Goal: Task Accomplishment & Management: Manage account settings

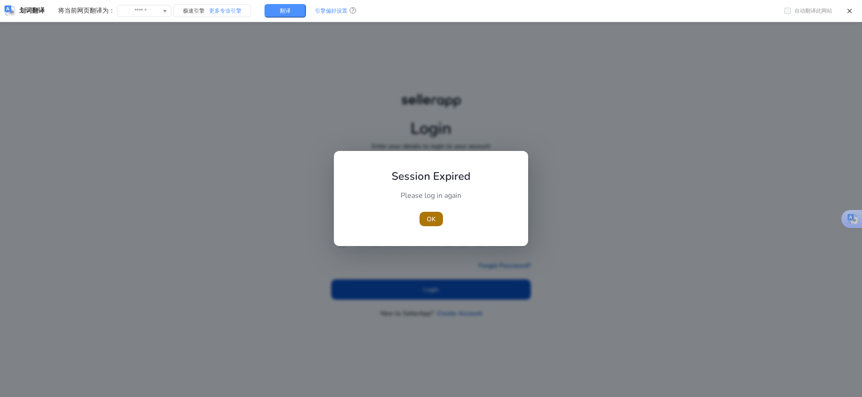
click at [422, 221] on span "button" at bounding box center [431, 219] width 23 height 22
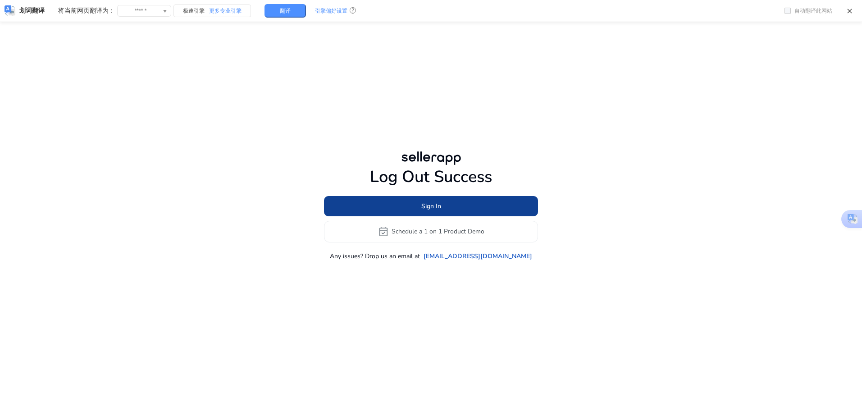
click at [402, 198] on span at bounding box center [431, 206] width 214 height 22
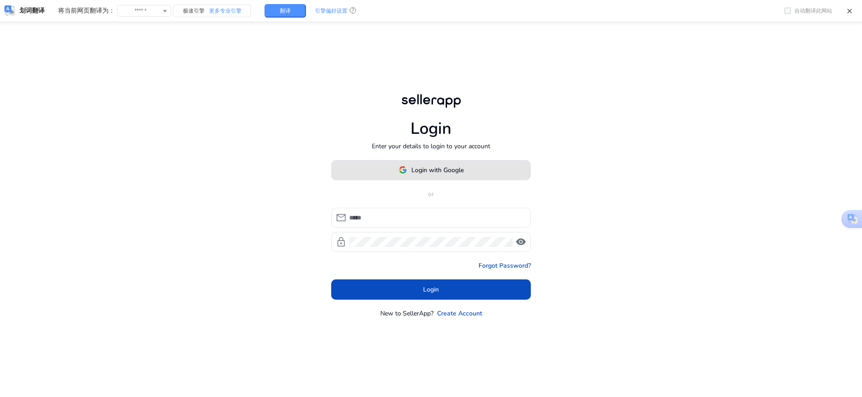
click at [436, 177] on span at bounding box center [431, 170] width 199 height 22
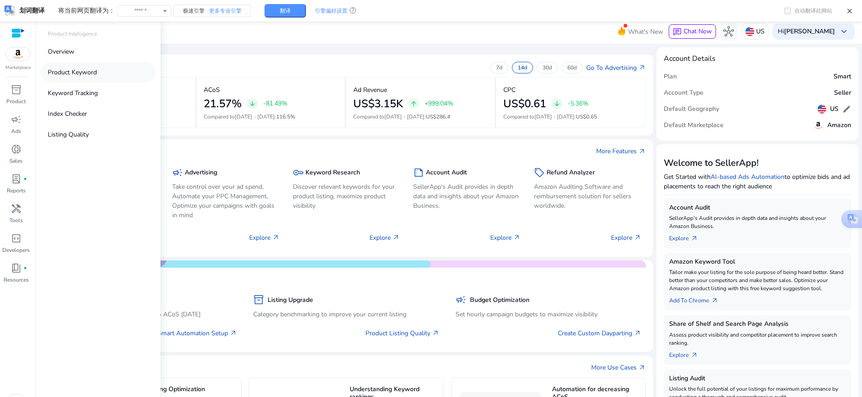
click at [72, 69] on p "Product Keyword" at bounding box center [72, 72] width 49 height 9
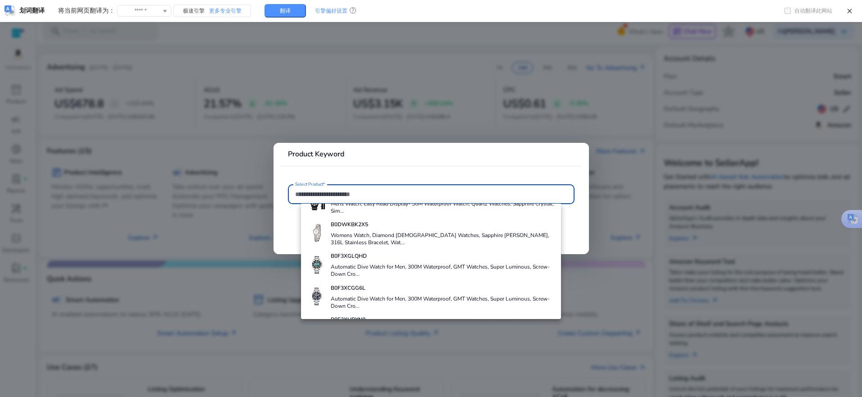
scroll to position [391, 0]
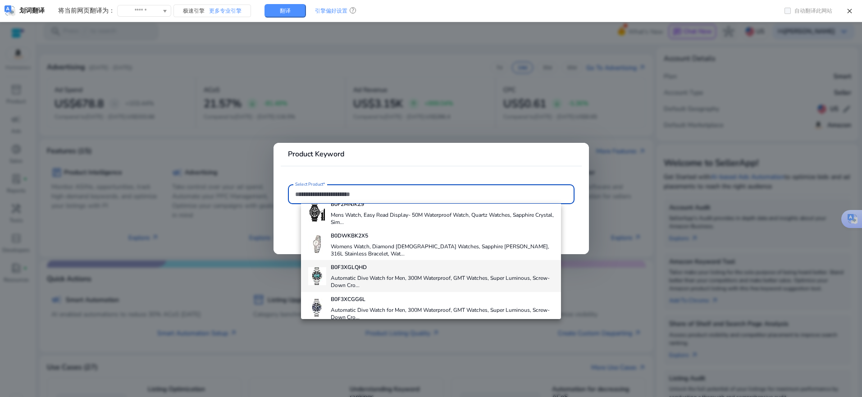
click at [337, 273] on div "B0F3XGLQHD Automatic Dive Watch for Men, 300M Waterproof, GMT Watches, Super Lu…" at bounding box center [442, 276] width 223 height 32
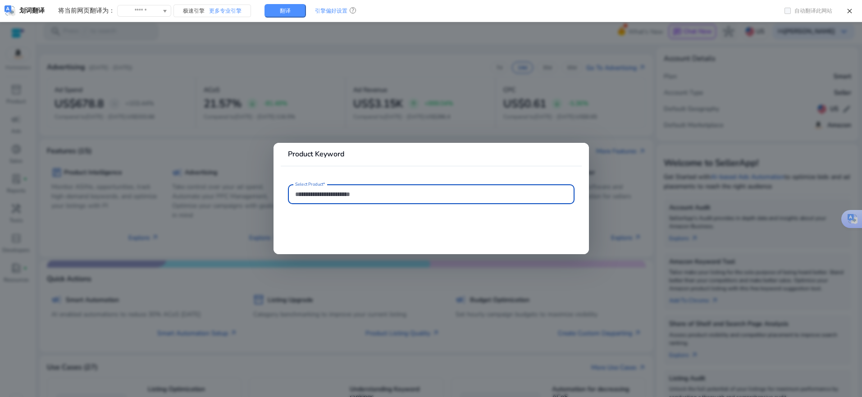
type input "**********"
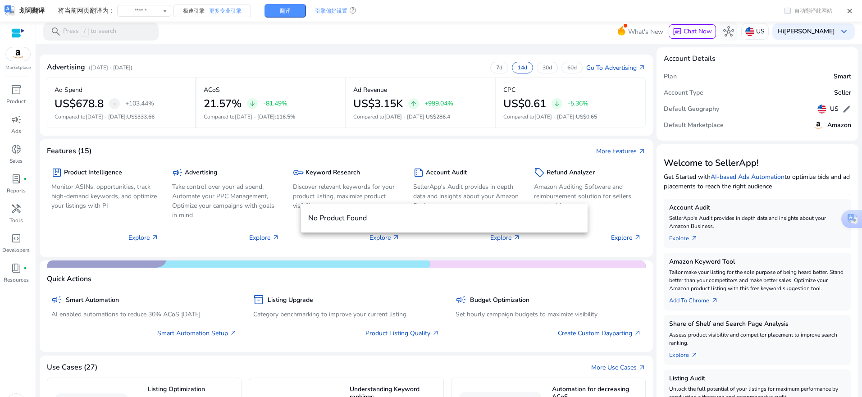
scroll to position [19, 0]
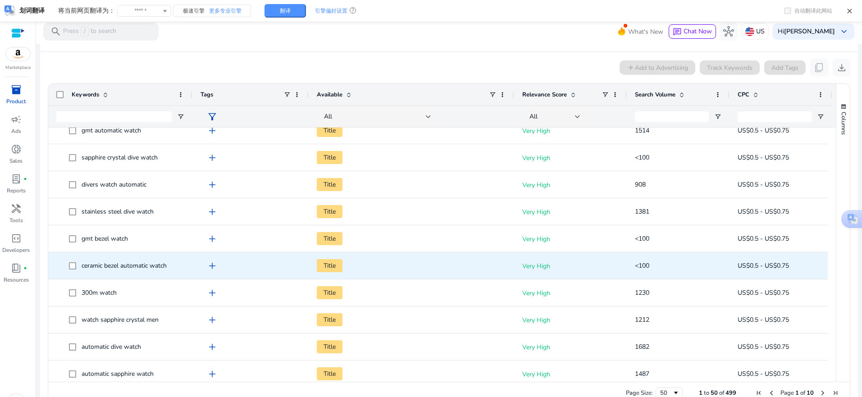
scroll to position [225, 0]
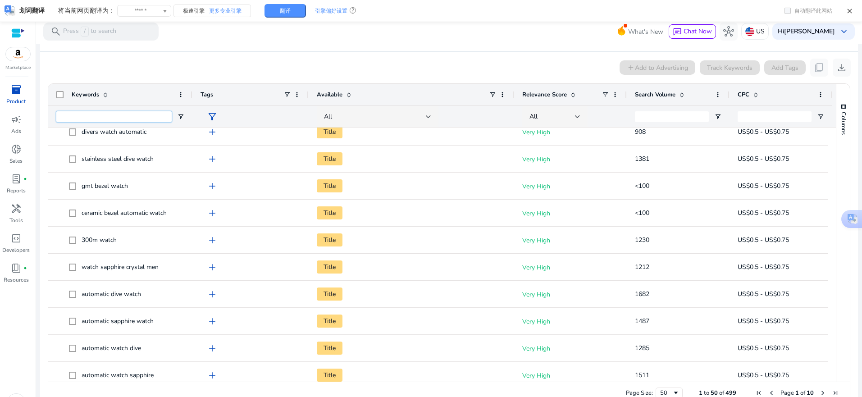
click at [123, 120] on input "Keywords Filter Input" at bounding box center [113, 116] width 115 height 11
type input "**********"
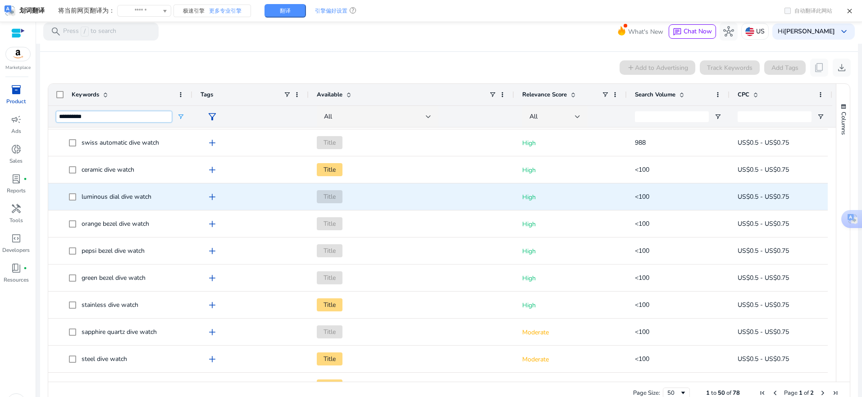
scroll to position [406, 0]
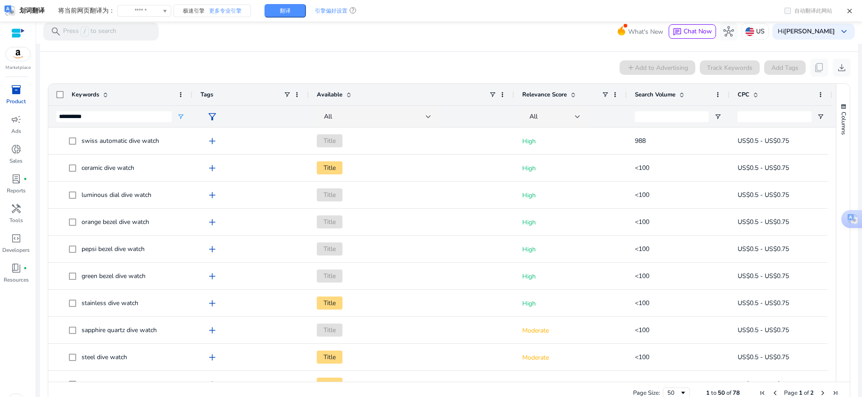
click at [679, 96] on span at bounding box center [681, 94] width 7 height 7
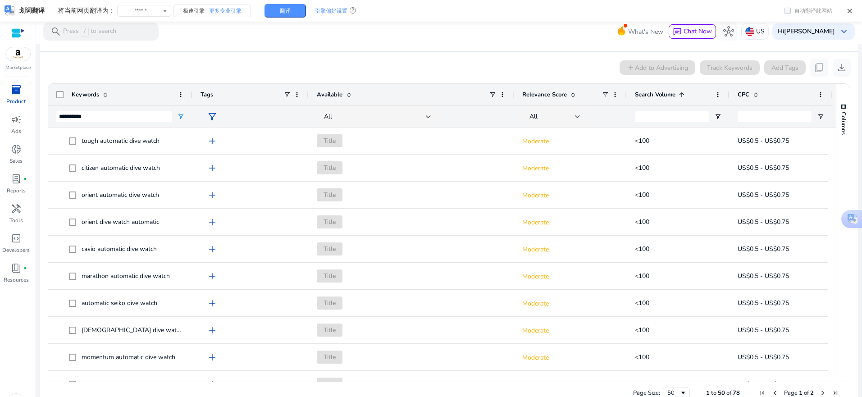
click at [679, 96] on span at bounding box center [681, 94] width 7 height 7
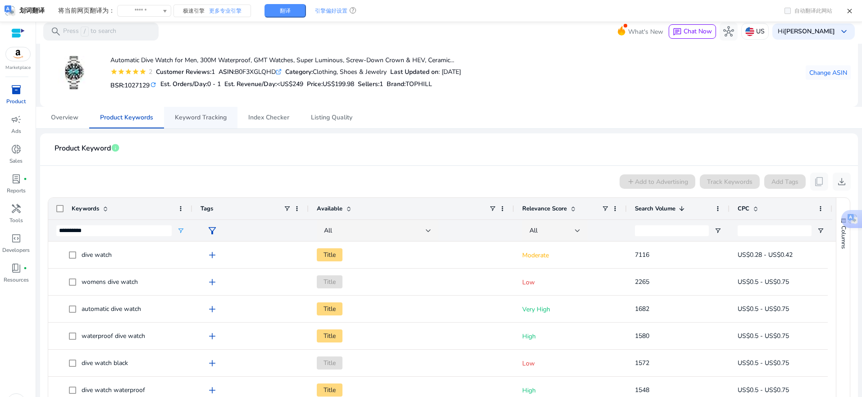
scroll to position [0, 0]
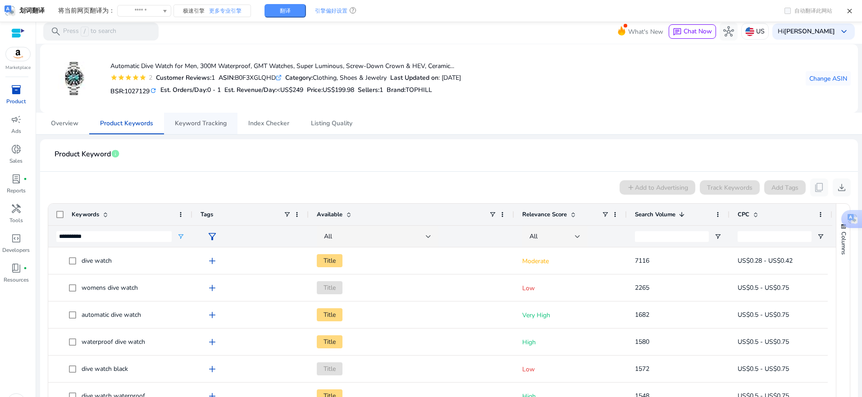
click at [204, 124] on span "Keyword Tracking" at bounding box center [201, 123] width 52 height 6
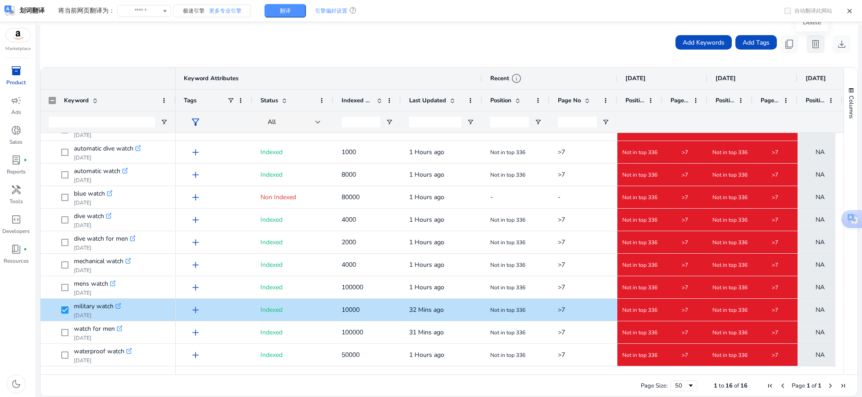
click at [812, 46] on span "delete" at bounding box center [815, 44] width 11 height 11
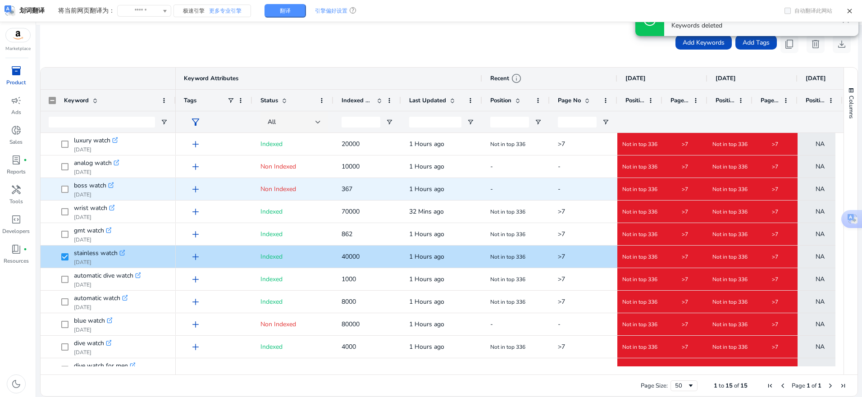
click at [61, 187] on span "boss watch .st0{fill:#2c8af8} [DATE]" at bounding box center [108, 189] width 119 height 18
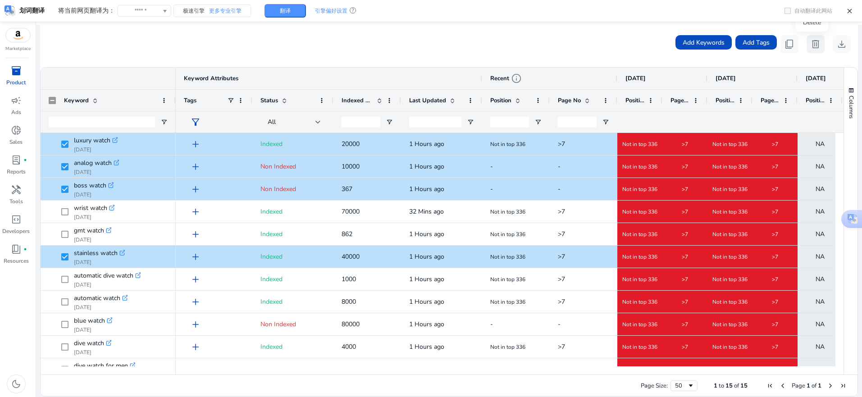
click at [815, 46] on span "delete" at bounding box center [815, 44] width 11 height 11
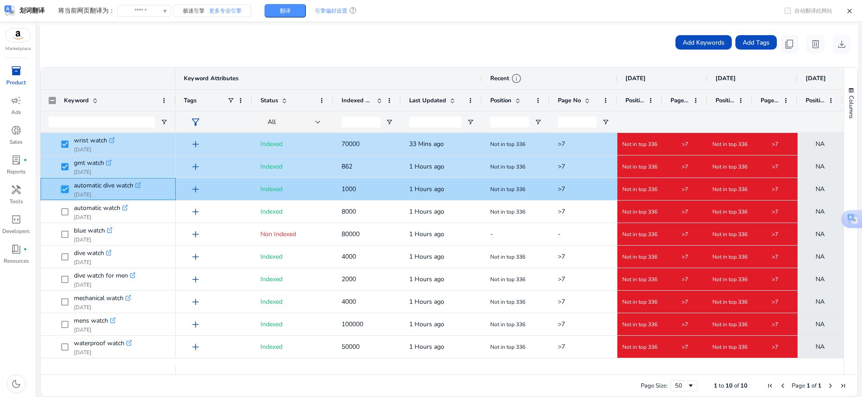
click at [65, 180] on span at bounding box center [67, 189] width 13 height 18
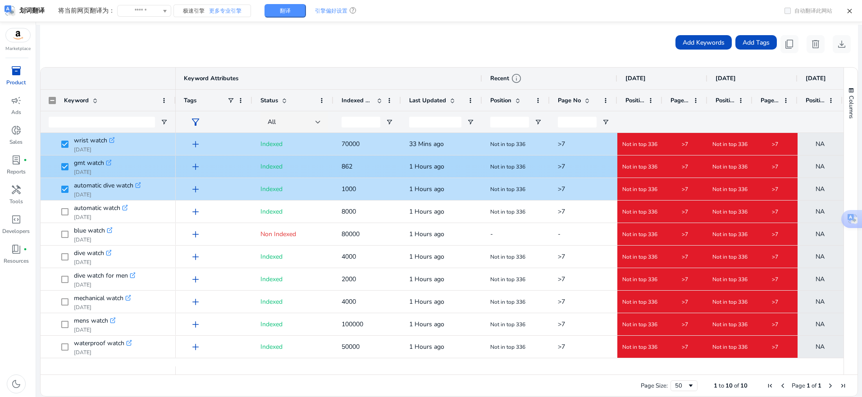
click at [60, 167] on span "gmt watch .st0{fill:#2c8af8} [DATE]" at bounding box center [108, 166] width 119 height 18
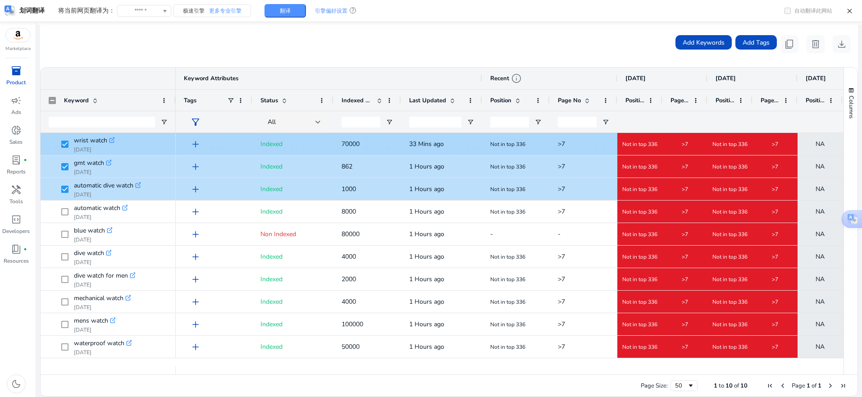
click at [69, 146] on span at bounding box center [67, 144] width 13 height 18
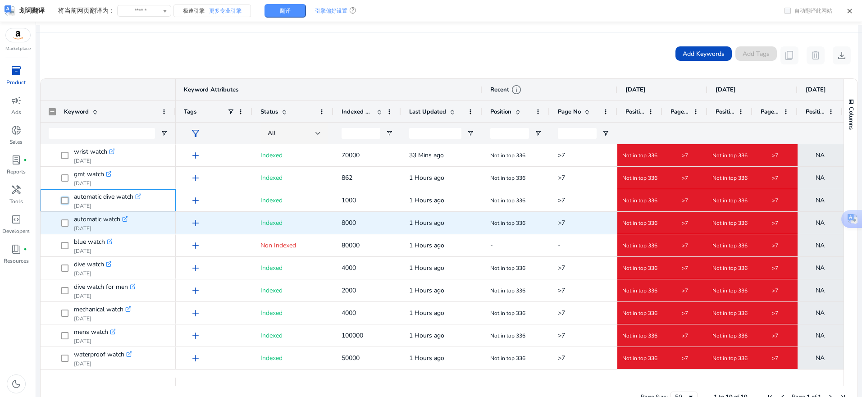
scroll to position [169, 0]
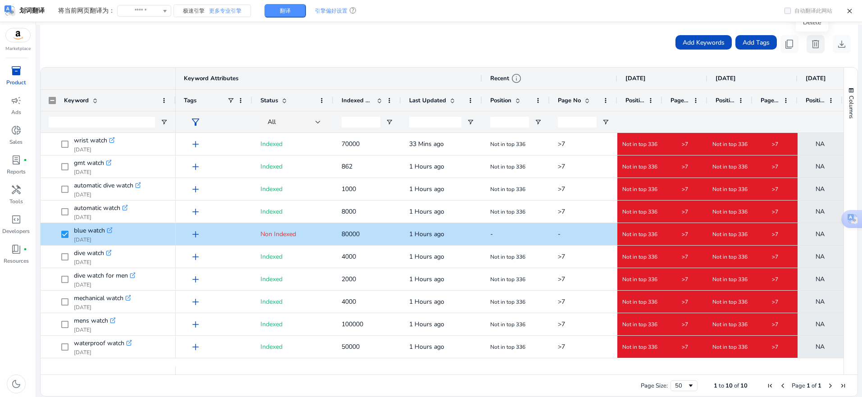
click at [814, 50] on span "delete" at bounding box center [815, 44] width 11 height 11
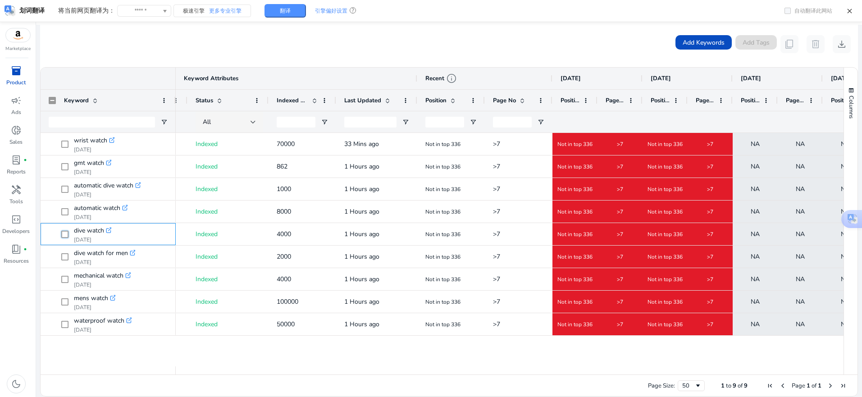
scroll to position [0, 113]
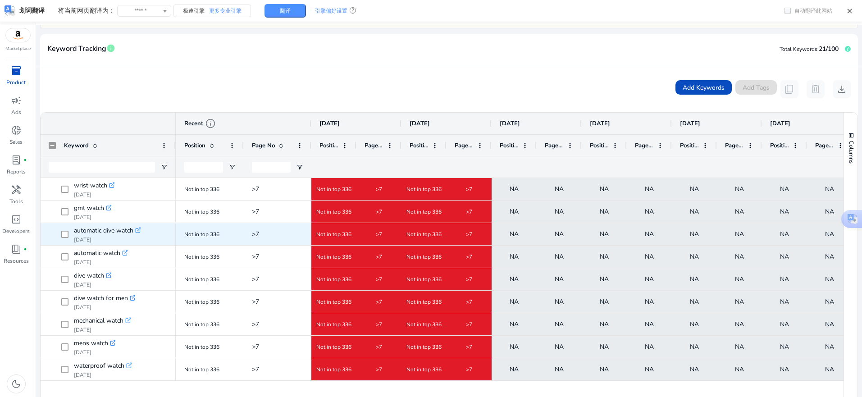
click at [235, 237] on span "Not in top 336" at bounding box center [209, 234] width 51 height 18
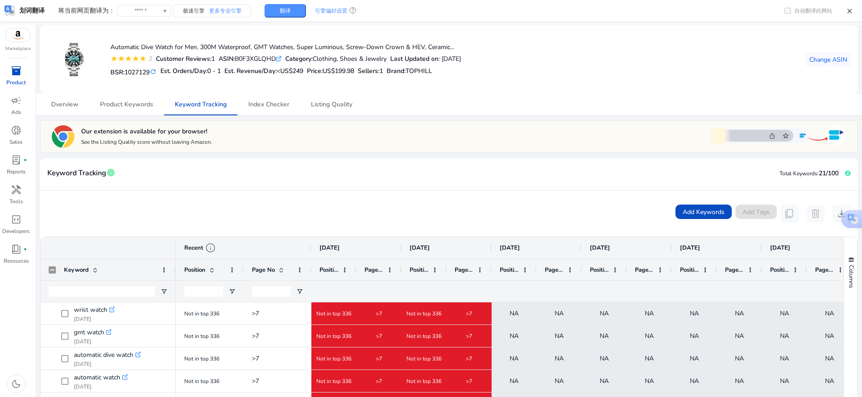
click at [18, 74] on span "inventory_2" at bounding box center [16, 70] width 11 height 11
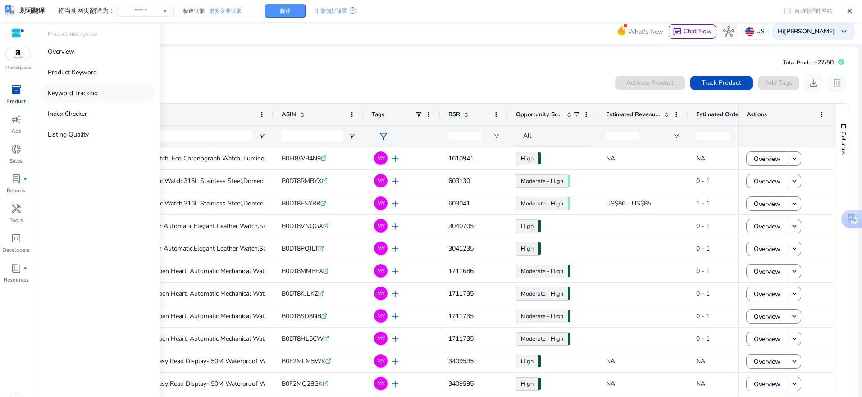
click at [74, 95] on p "Keyword Tracking" at bounding box center [73, 92] width 50 height 9
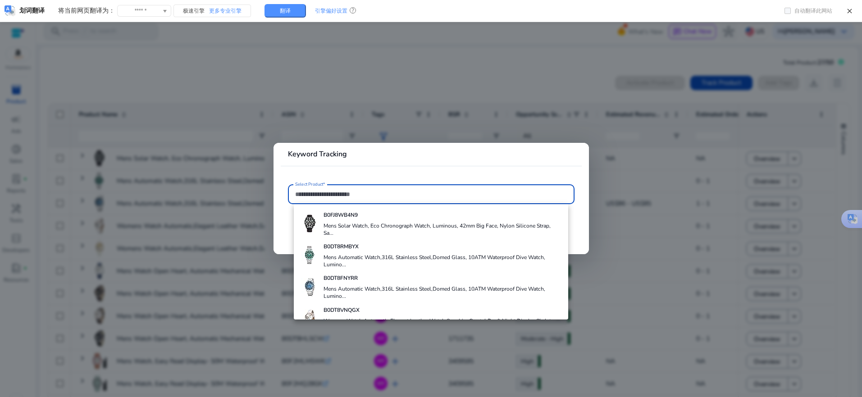
click at [275, 71] on div at bounding box center [431, 198] width 862 height 397
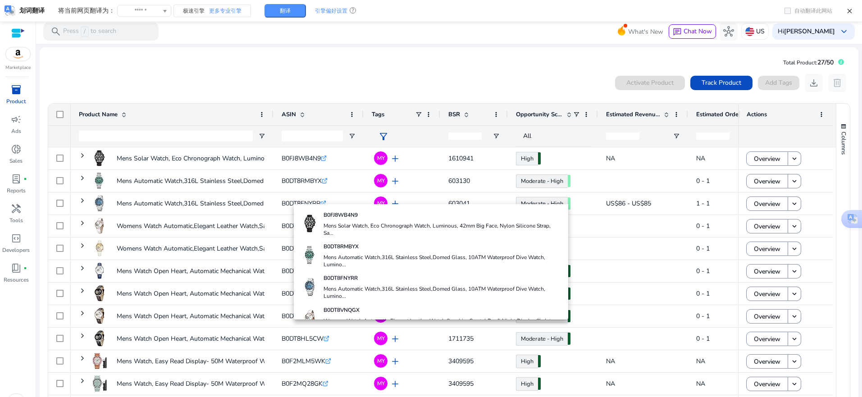
scroll to position [19, 0]
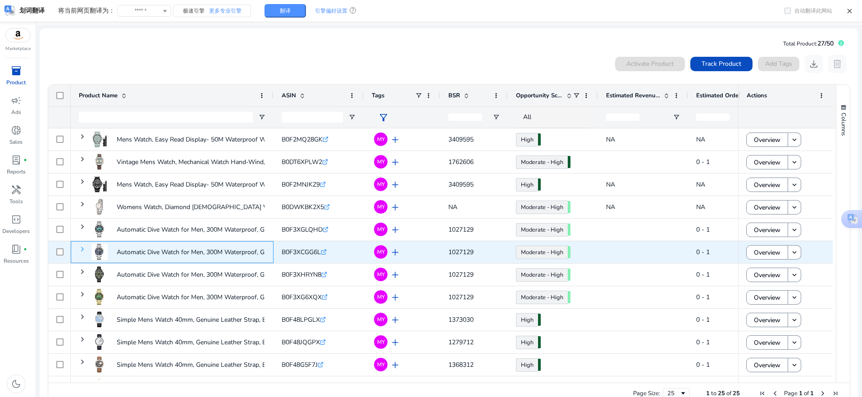
click at [80, 250] on span at bounding box center [82, 249] width 7 height 7
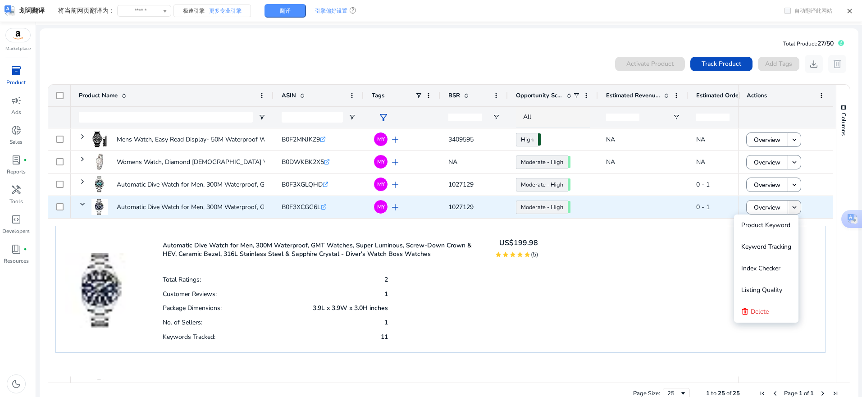
click at [794, 209] on mat-icon "keyboard_arrow_down" at bounding box center [795, 207] width 8 height 8
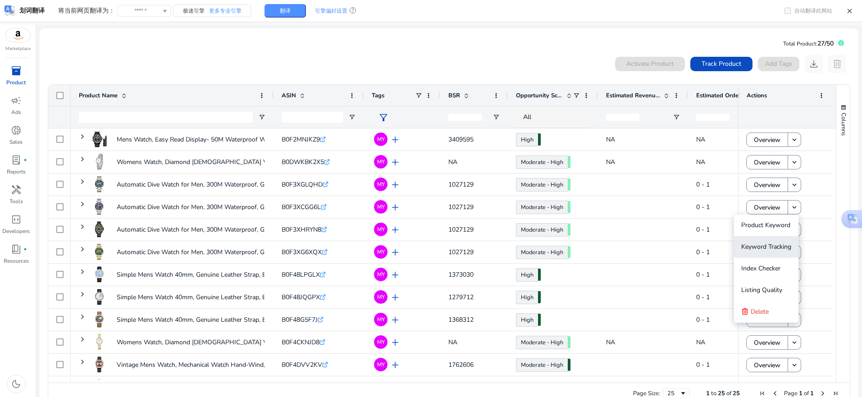
click at [768, 247] on span "Keyword Tracking" at bounding box center [766, 246] width 50 height 9
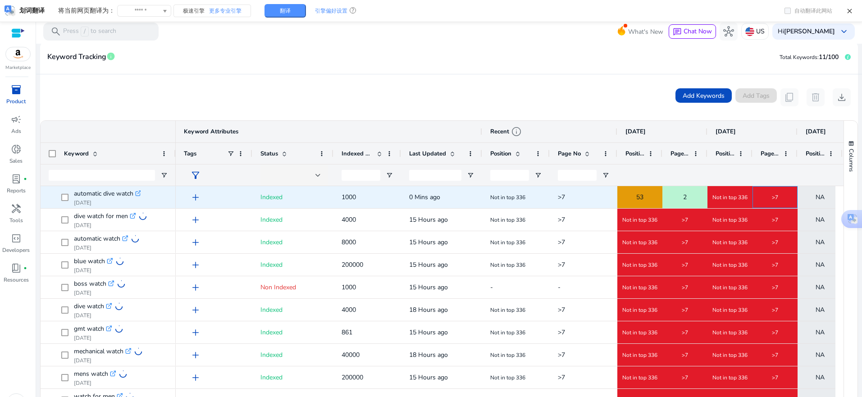
click at [785, 192] on div ">7" at bounding box center [775, 197] width 44 height 21
click at [646, 198] on div "53" at bounding box center [640, 197] width 44 height 18
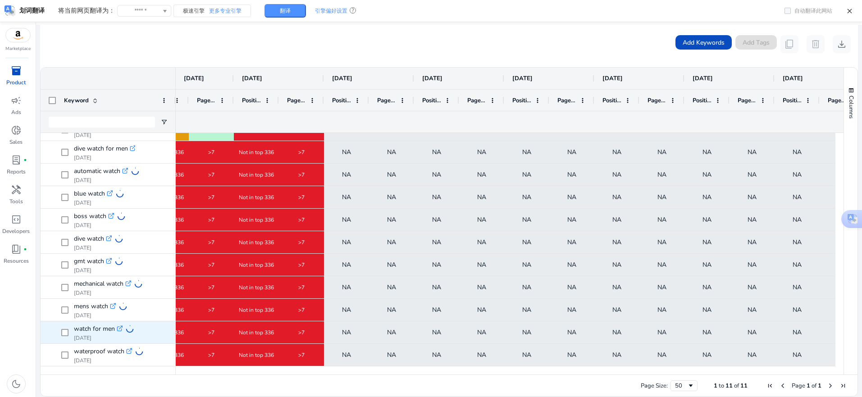
drag, startPoint x: 711, startPoint y: 370, endPoint x: 219, endPoint y: 331, distance: 494.2
click at [219, 331] on div "Keyword Recent info [DATE] [DATE] [DATE] [DATE] Page No" at bounding box center [442, 221] width 803 height 307
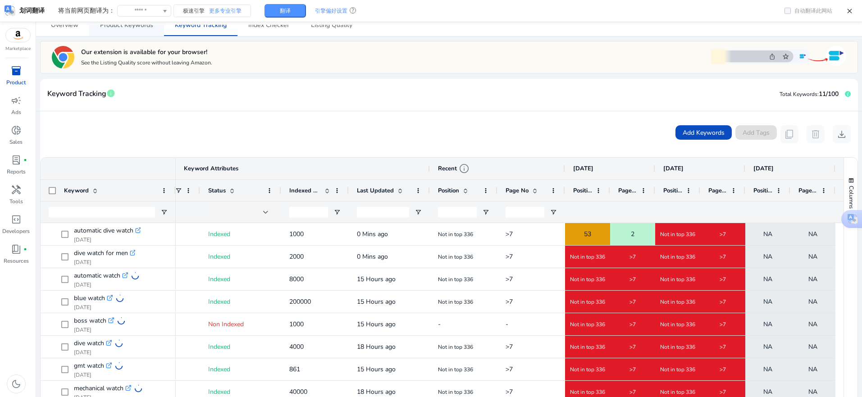
click at [133, 28] on span "Product Keywords" at bounding box center [126, 25] width 53 height 6
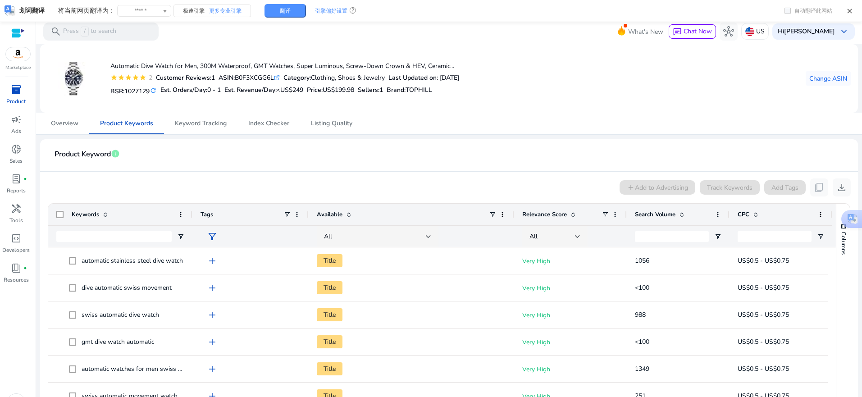
click at [682, 215] on span at bounding box center [681, 214] width 7 height 7
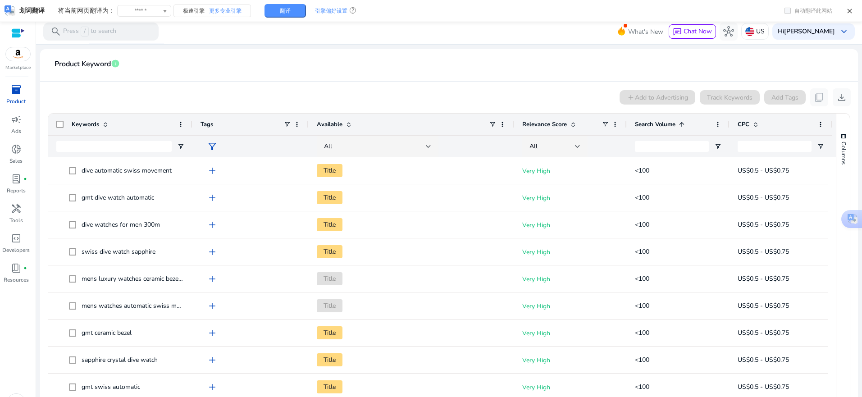
click at [683, 122] on span at bounding box center [681, 124] width 7 height 7
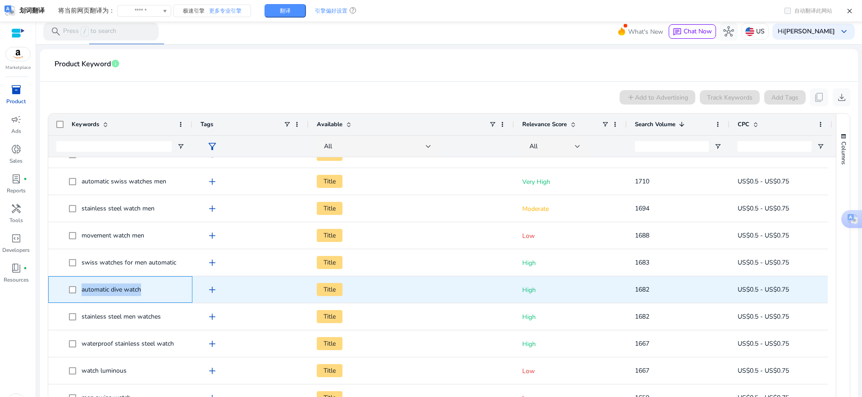
drag, startPoint x: 143, startPoint y: 289, endPoint x: 80, endPoint y: 290, distance: 63.1
click at [80, 290] on span "automatic dive watch" at bounding box center [126, 289] width 115 height 18
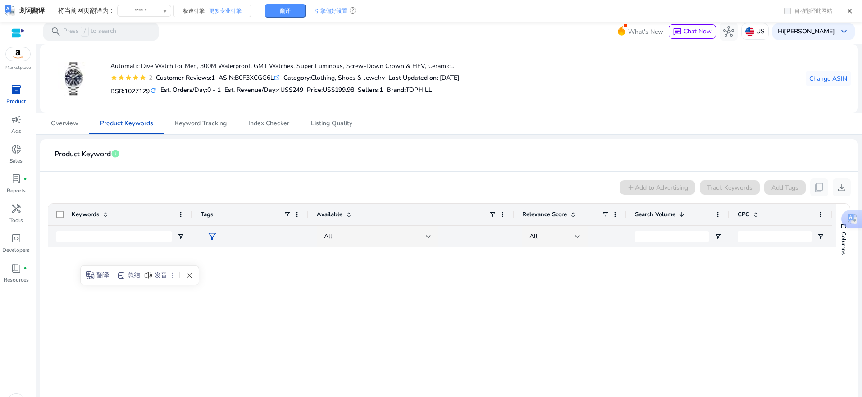
scroll to position [1098, 0]
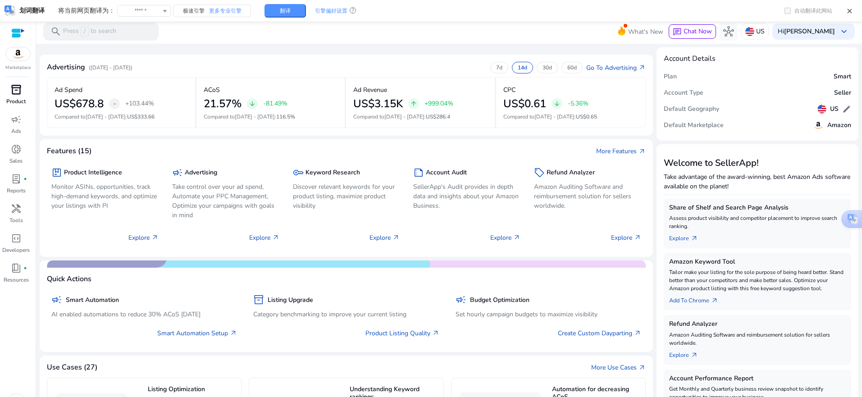
click at [18, 105] on p "Product" at bounding box center [15, 101] width 19 height 8
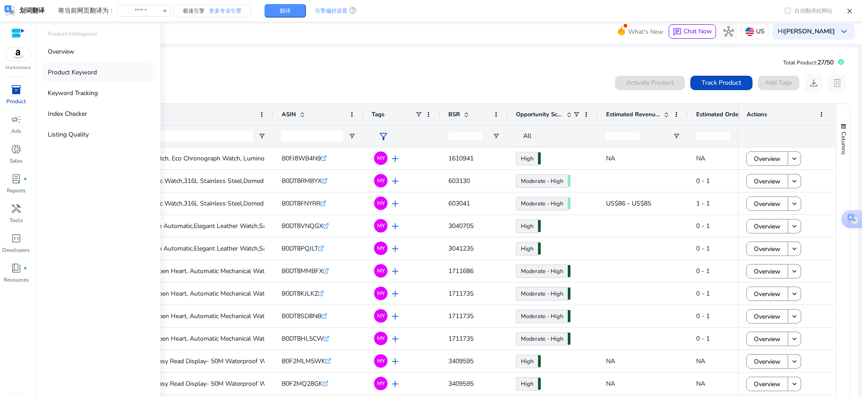
click at [59, 77] on link "Product Keyword" at bounding box center [98, 72] width 115 height 20
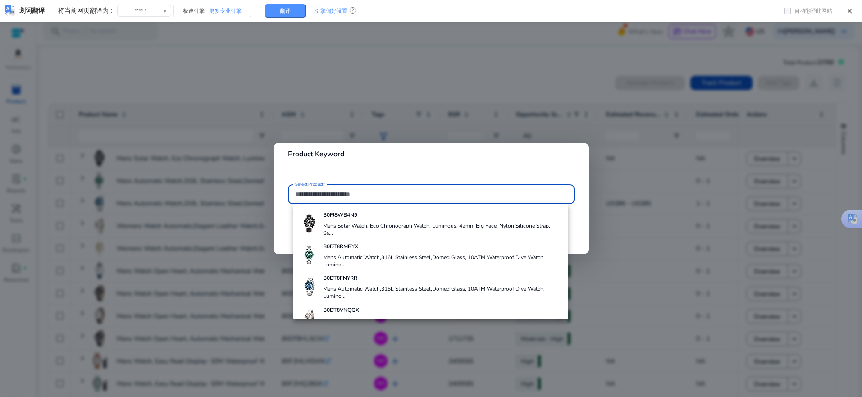
click at [374, 78] on div at bounding box center [431, 198] width 862 height 397
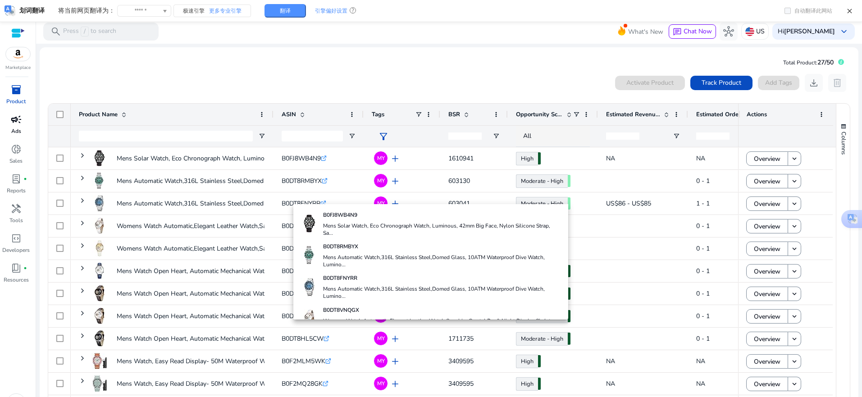
scroll to position [19, 0]
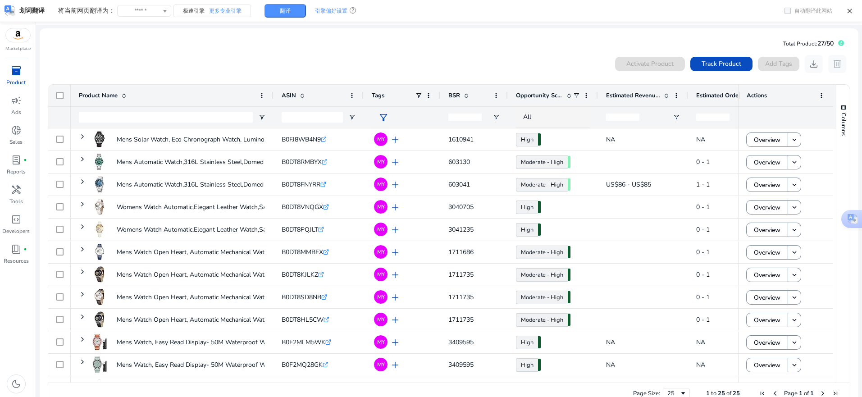
click at [18, 79] on p "Product" at bounding box center [15, 82] width 19 height 8
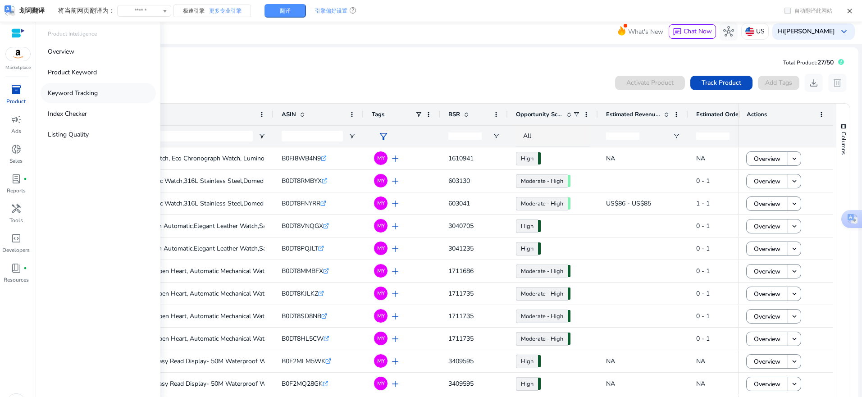
click at [84, 95] on p "Keyword Tracking" at bounding box center [73, 92] width 50 height 9
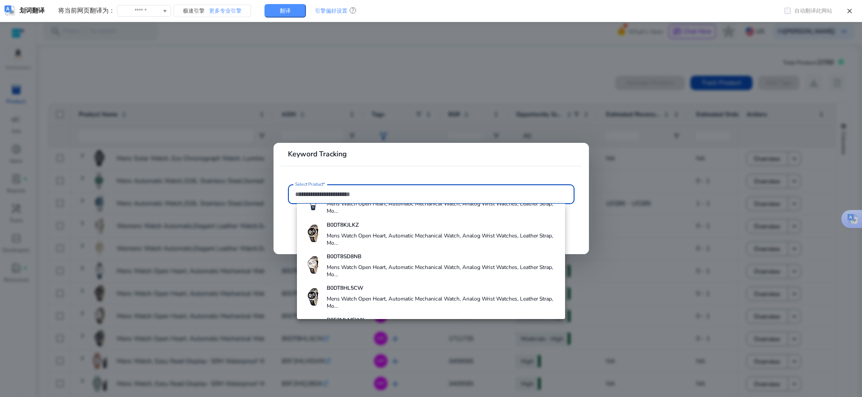
scroll to position [316, 0]
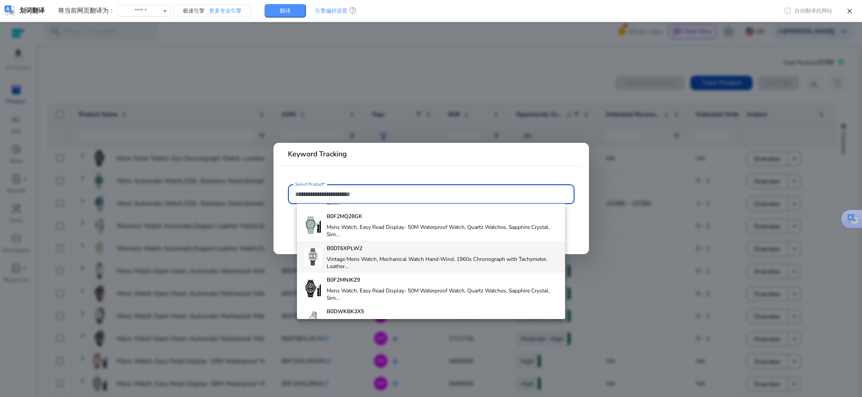
click at [367, 256] on div "B0DT6XPLW2 Vintage Mens Watch, Mechanical Watch Hand-Wind, 1960s Chronograph wi…" at bounding box center [443, 257] width 232 height 32
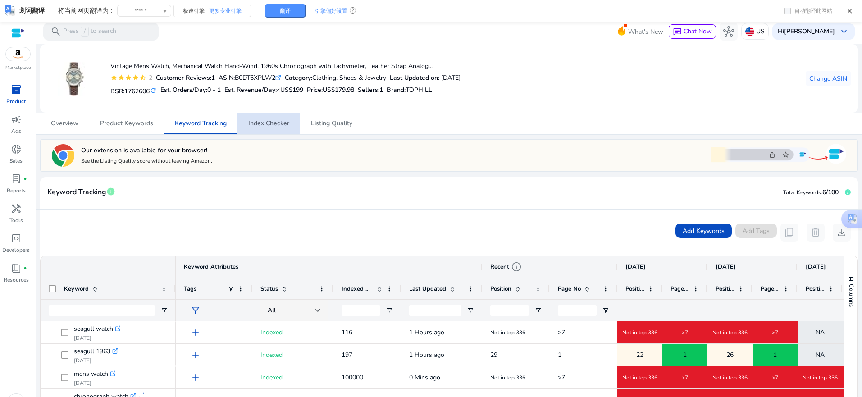
click at [276, 129] on span "Index Checker" at bounding box center [268, 124] width 41 height 22
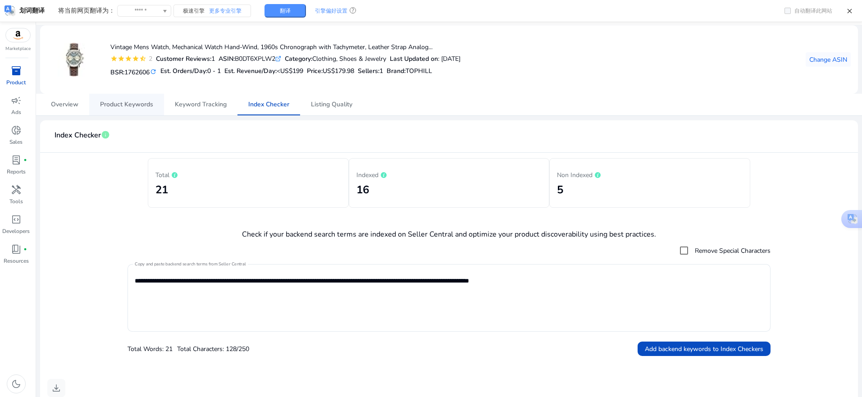
click at [141, 108] on span "Product Keywords" at bounding box center [126, 104] width 53 height 6
